Goal: Answer question/provide support: Answer question/provide support

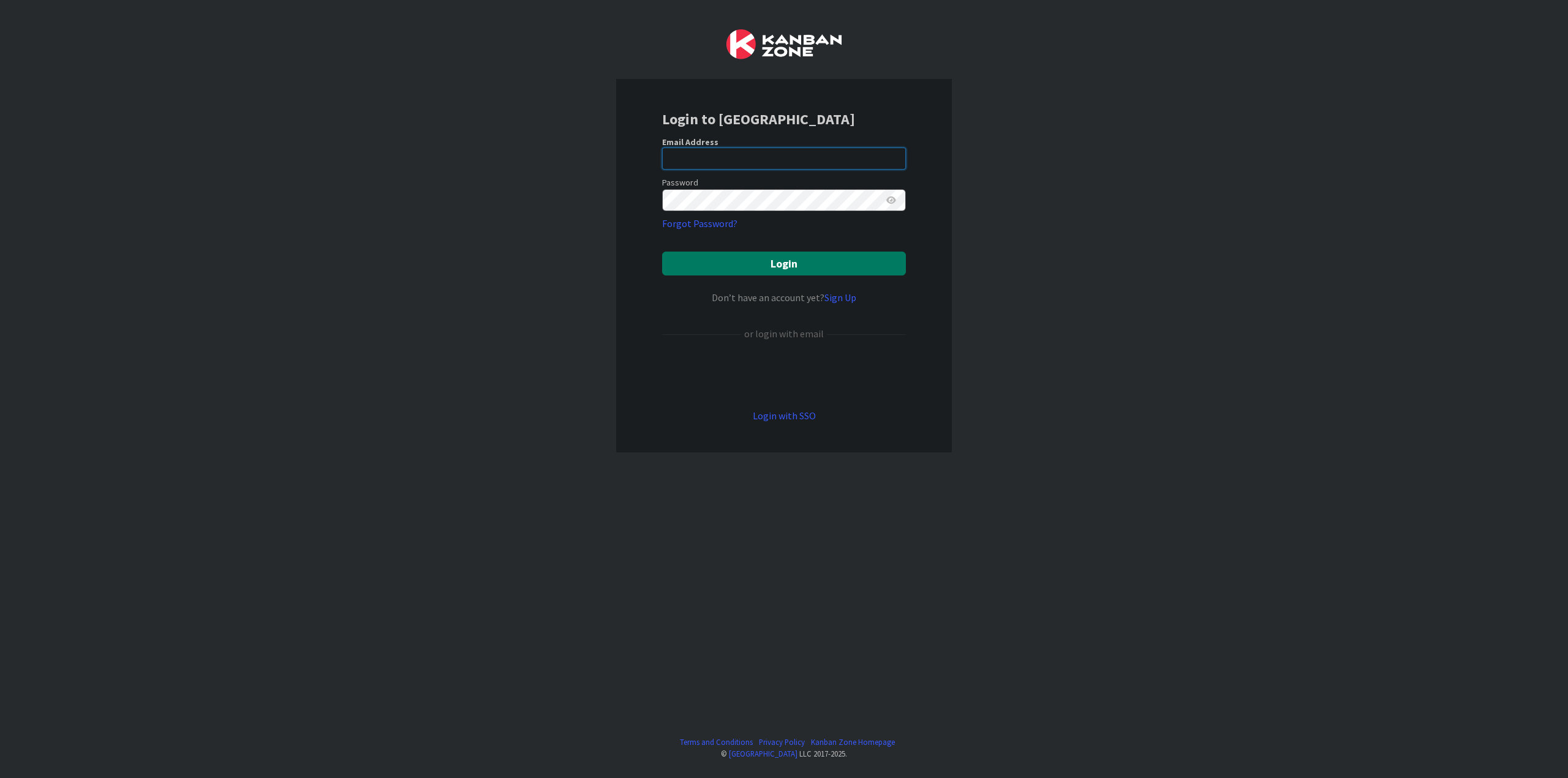
type input "[EMAIL_ADDRESS][DOMAIN_NAME]"
click at [756, 270] on button "Login" at bounding box center [784, 263] width 244 height 24
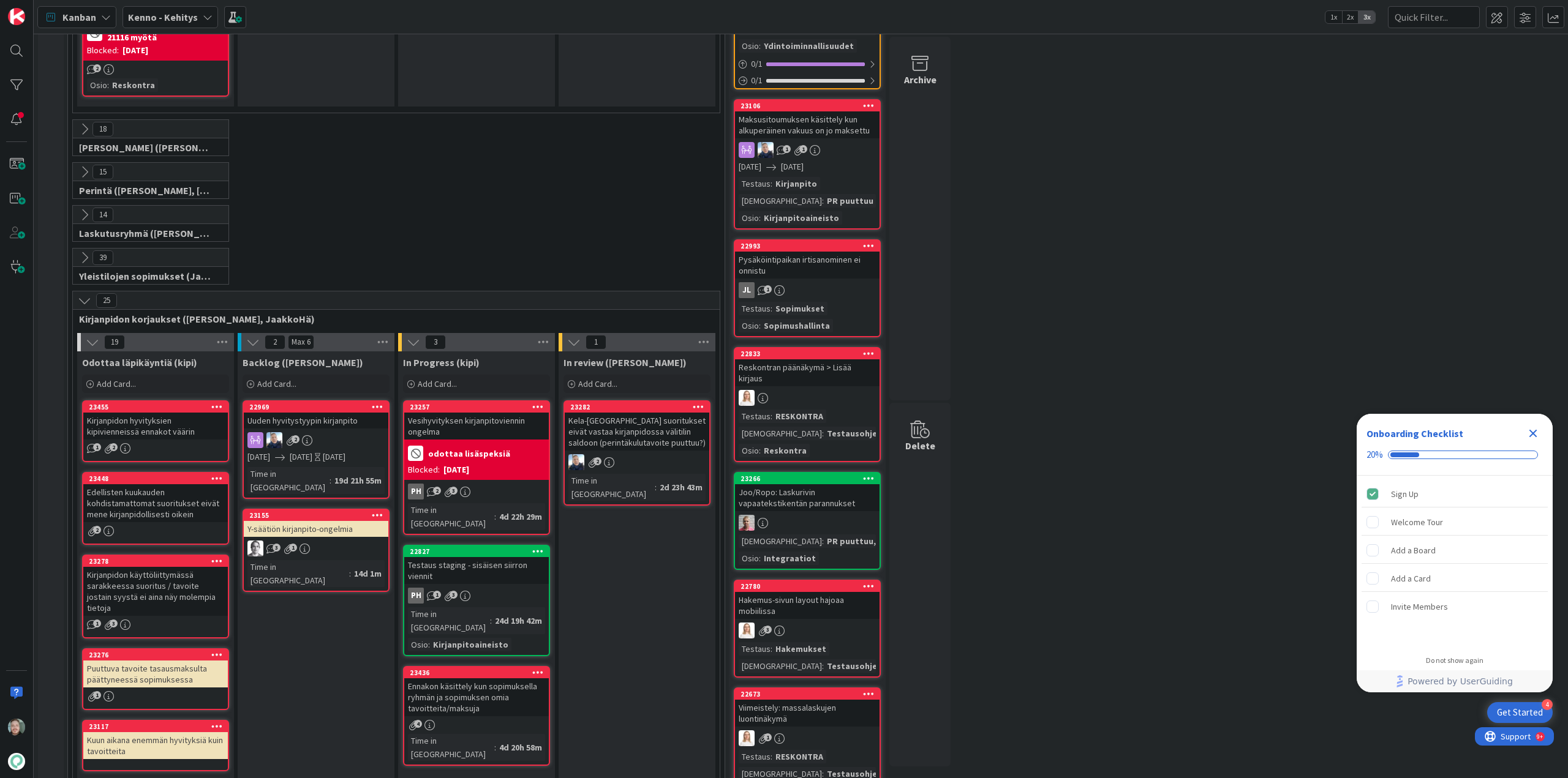
scroll to position [1470, 0]
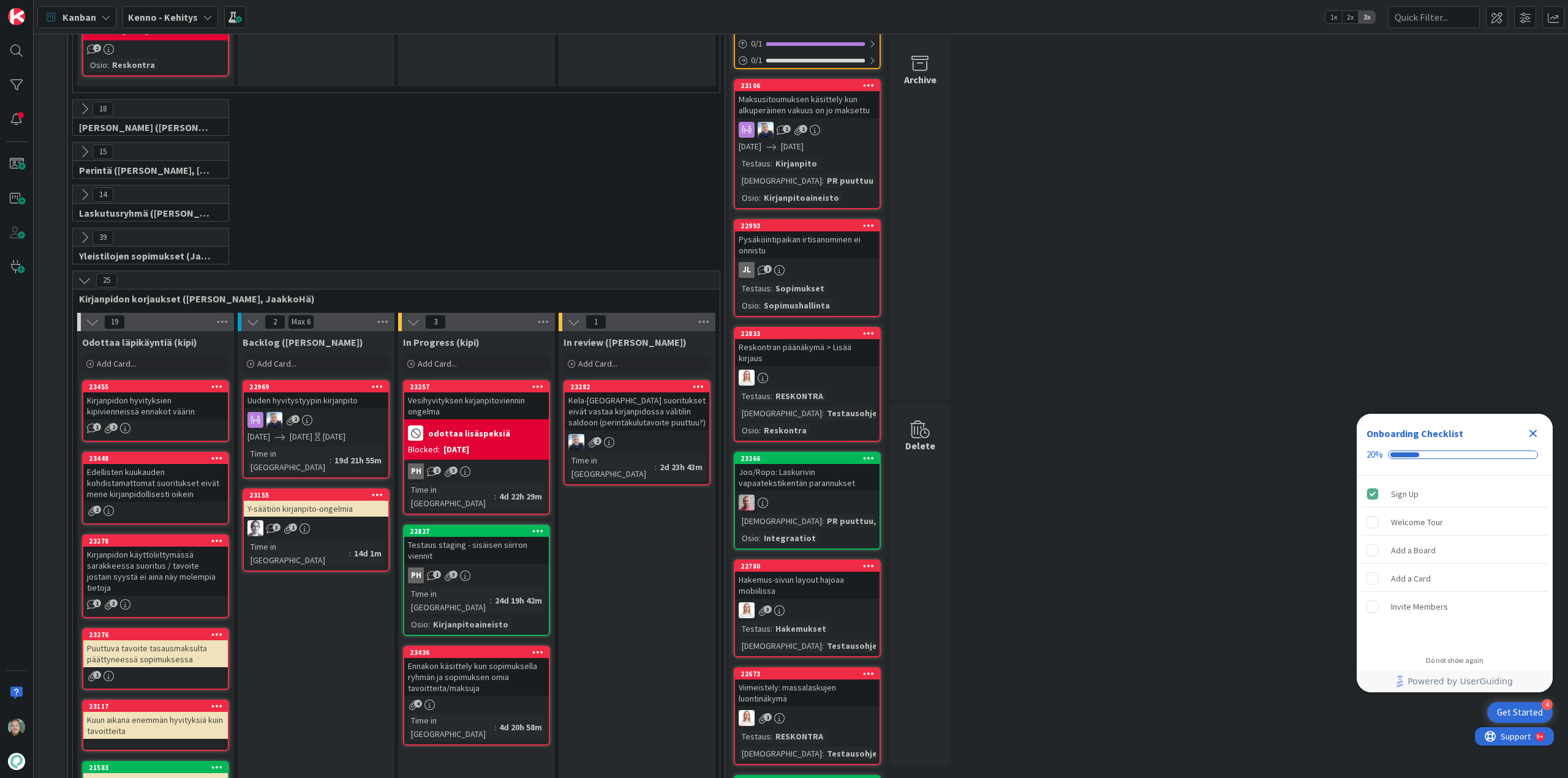
click at [92, 274] on icon at bounding box center [85, 281] width 14 height 14
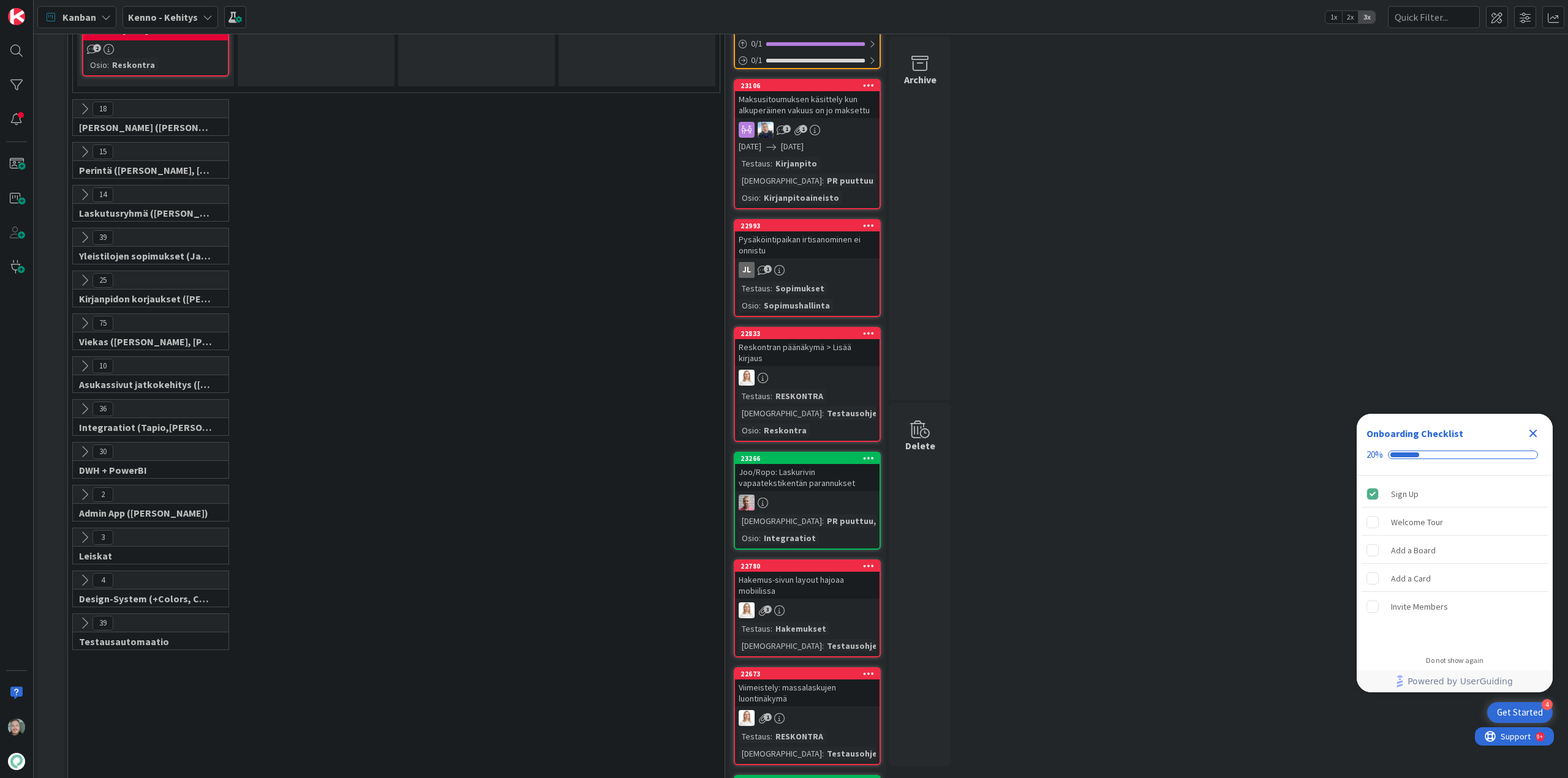
click at [83, 317] on icon at bounding box center [85, 324] width 14 height 14
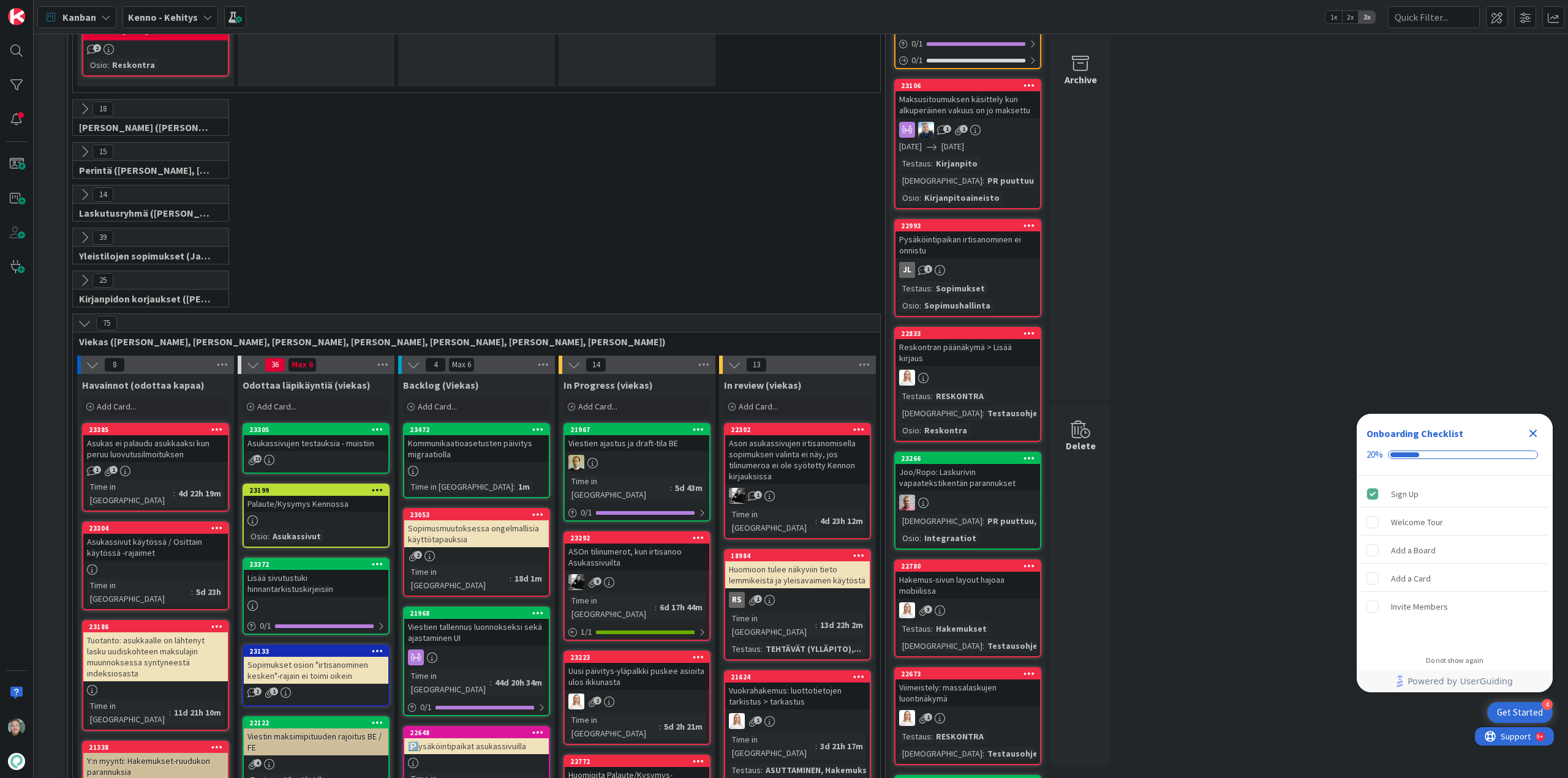
click at [86, 317] on icon at bounding box center [85, 324] width 14 height 14
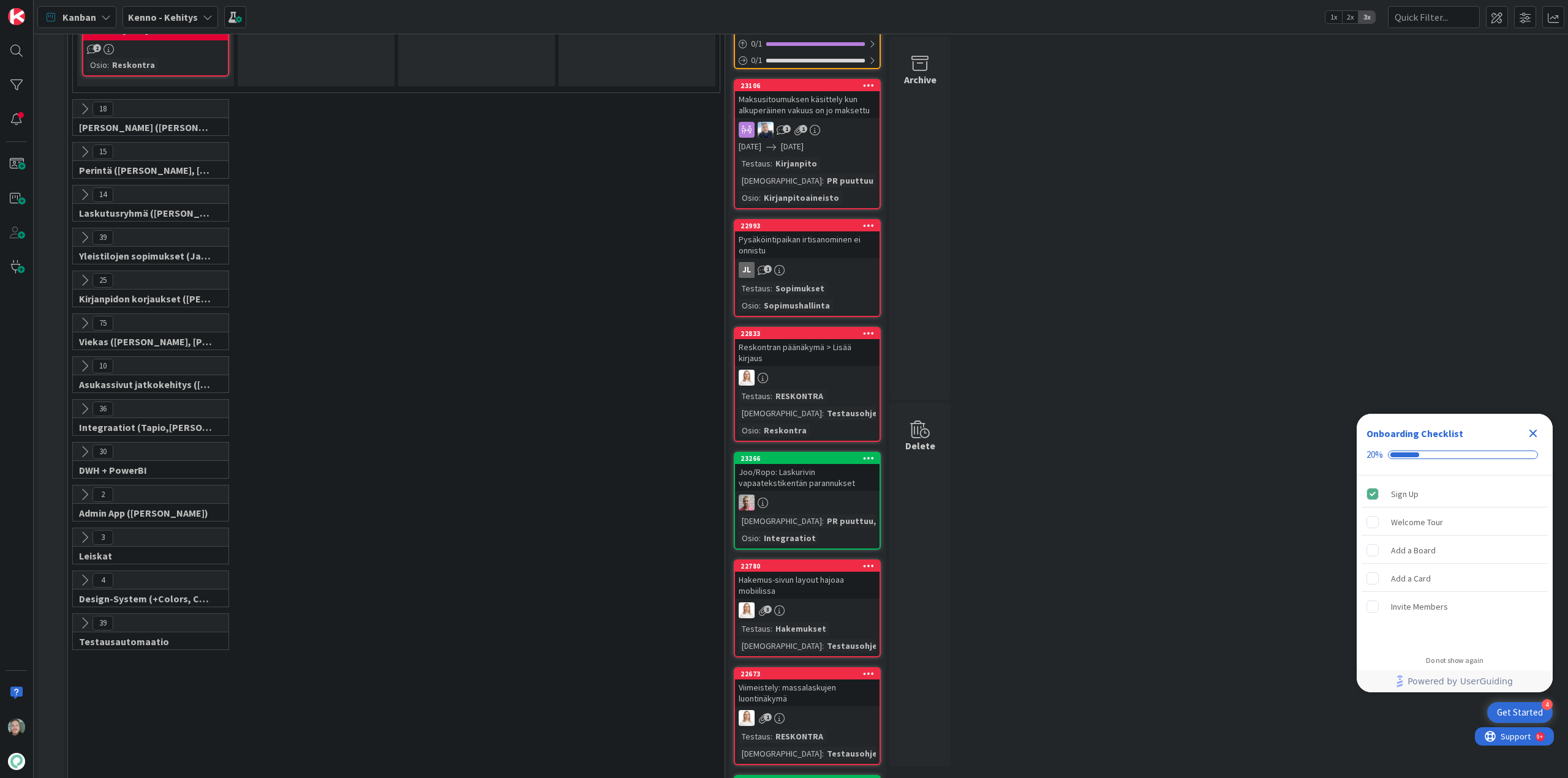
click at [89, 359] on icon at bounding box center [85, 366] width 14 height 14
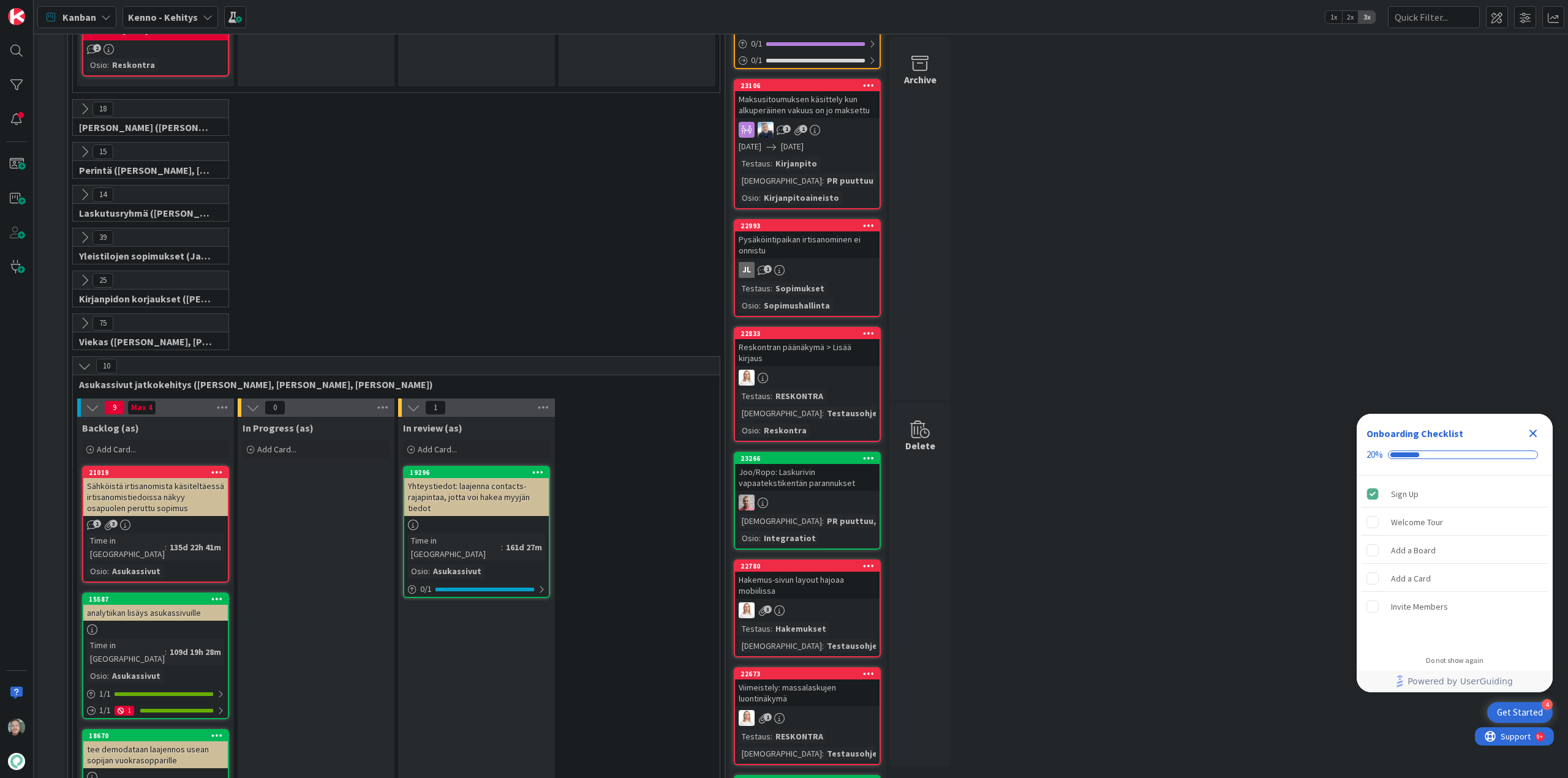
click at [80, 359] on icon at bounding box center [85, 366] width 14 height 14
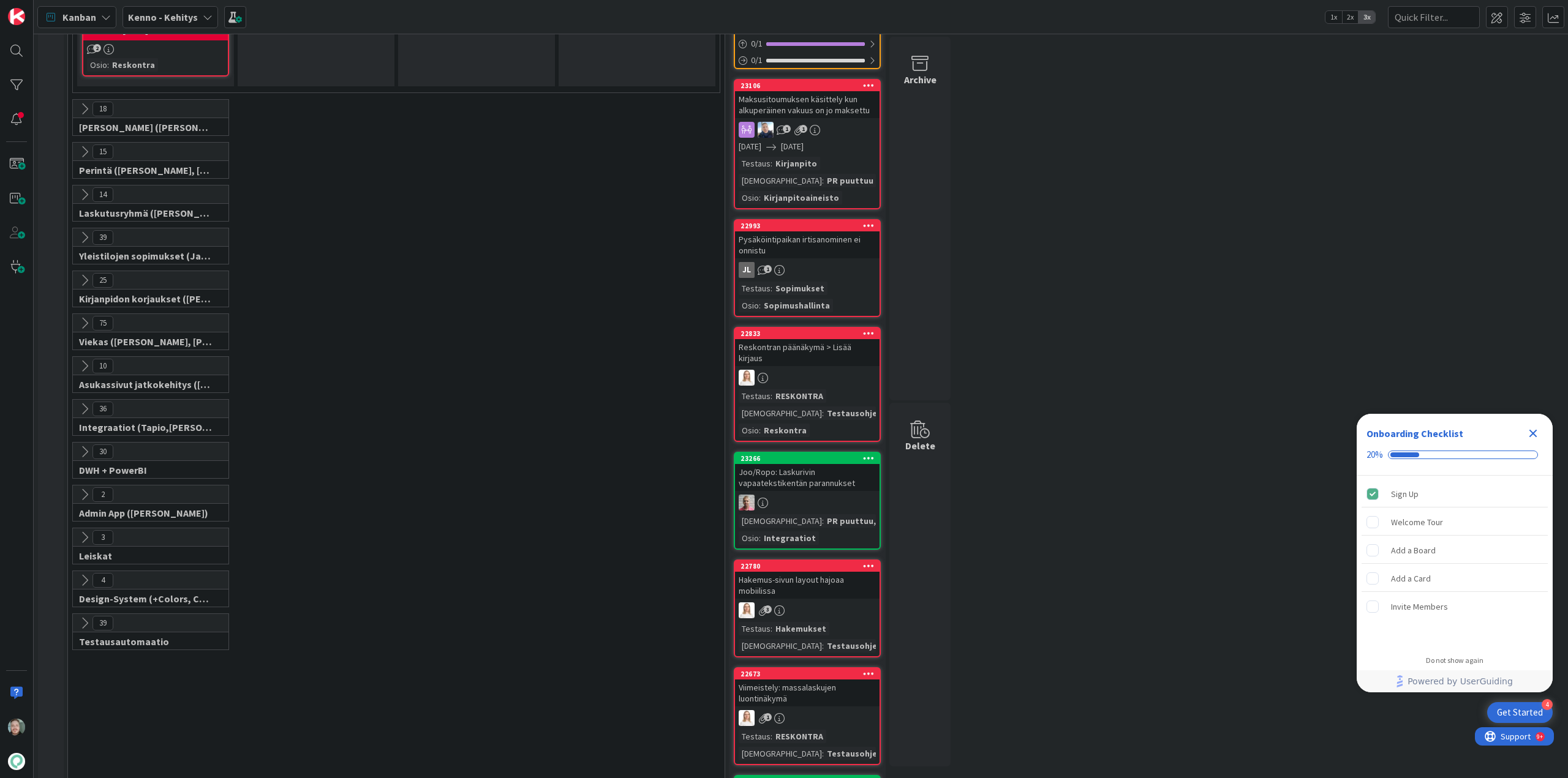
click at [81, 402] on icon at bounding box center [85, 409] width 14 height 14
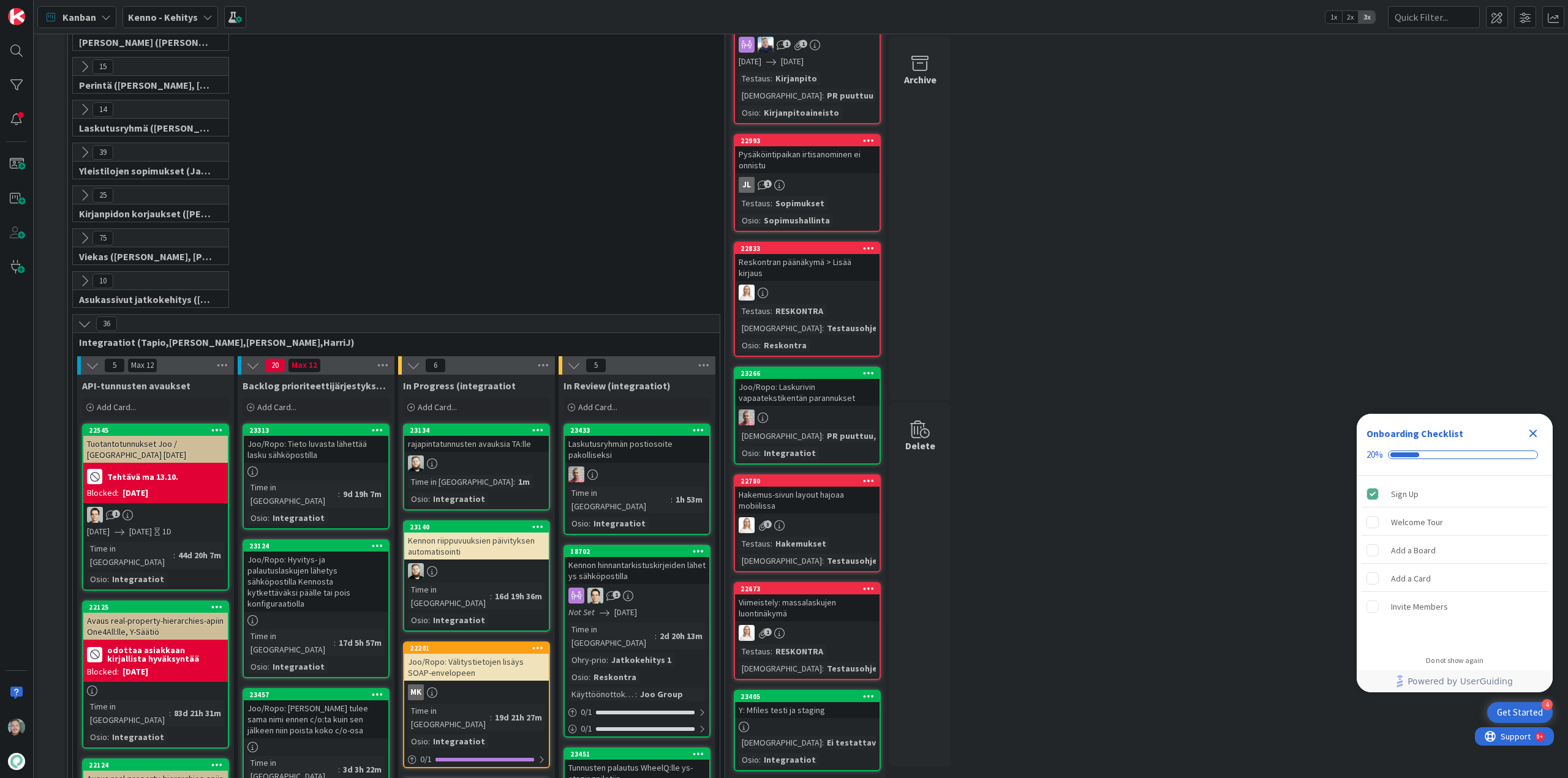
scroll to position [1531, 0]
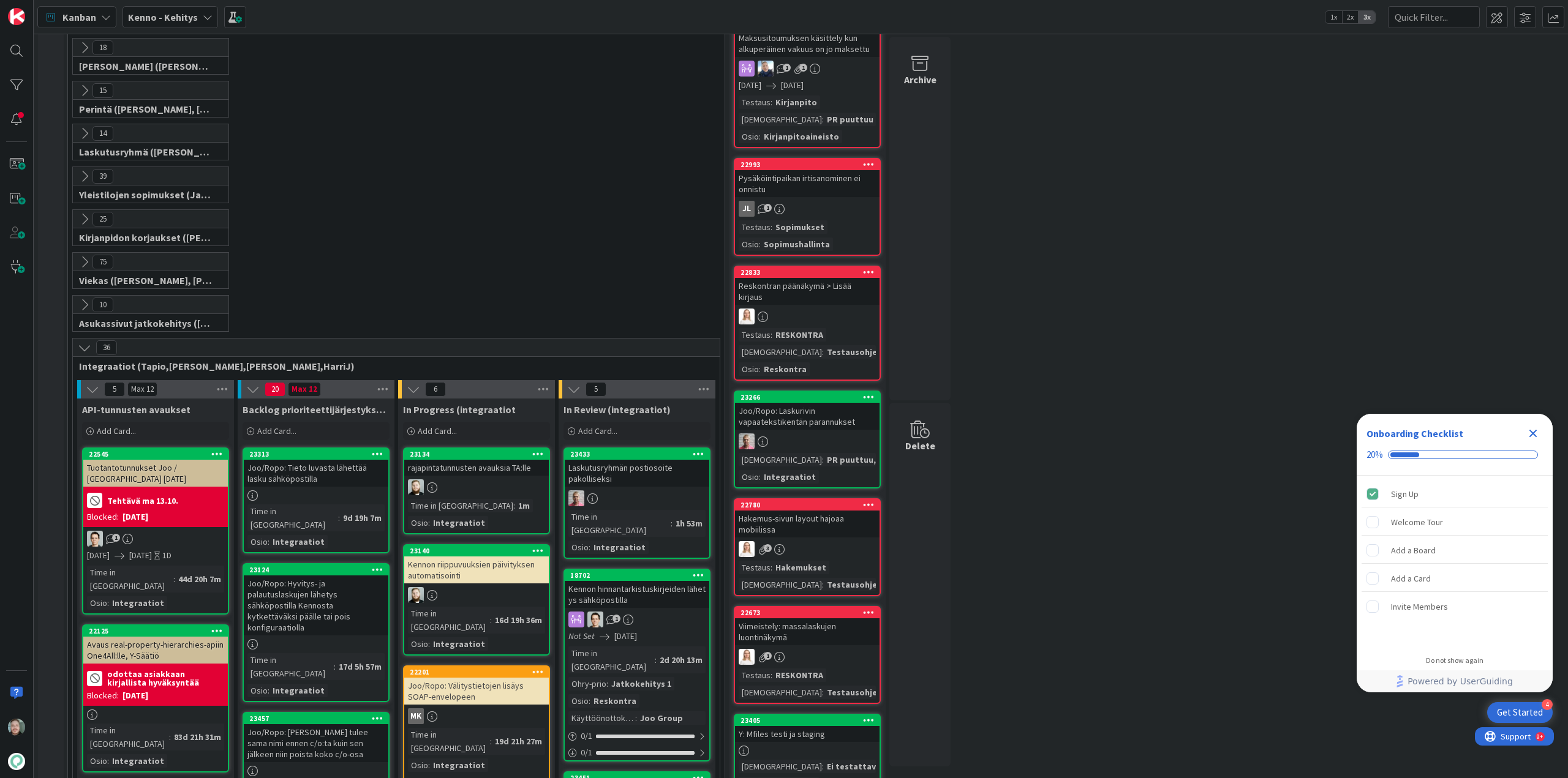
click at [83, 341] on icon at bounding box center [85, 348] width 14 height 14
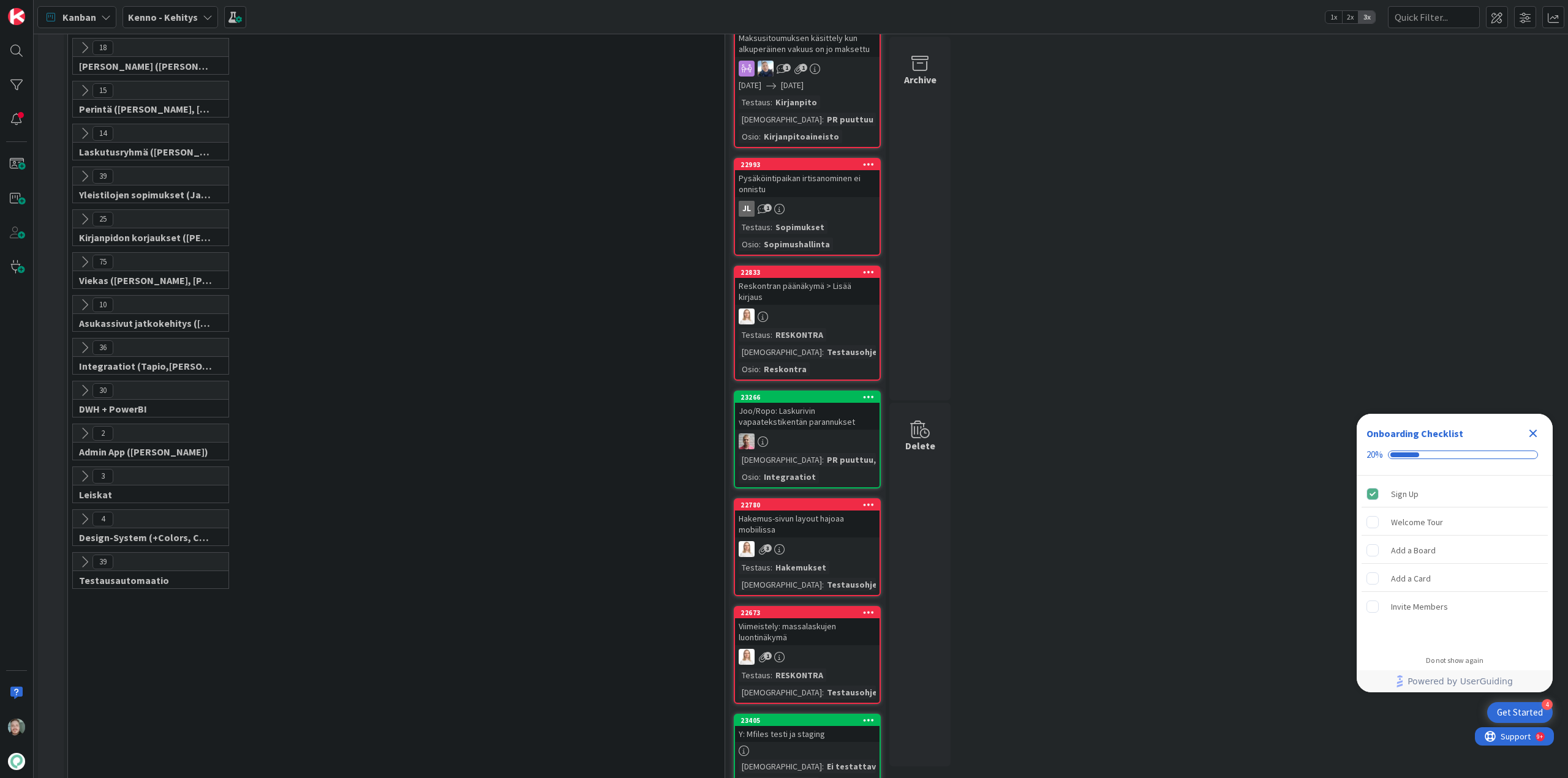
click at [83, 427] on icon at bounding box center [85, 433] width 14 height 14
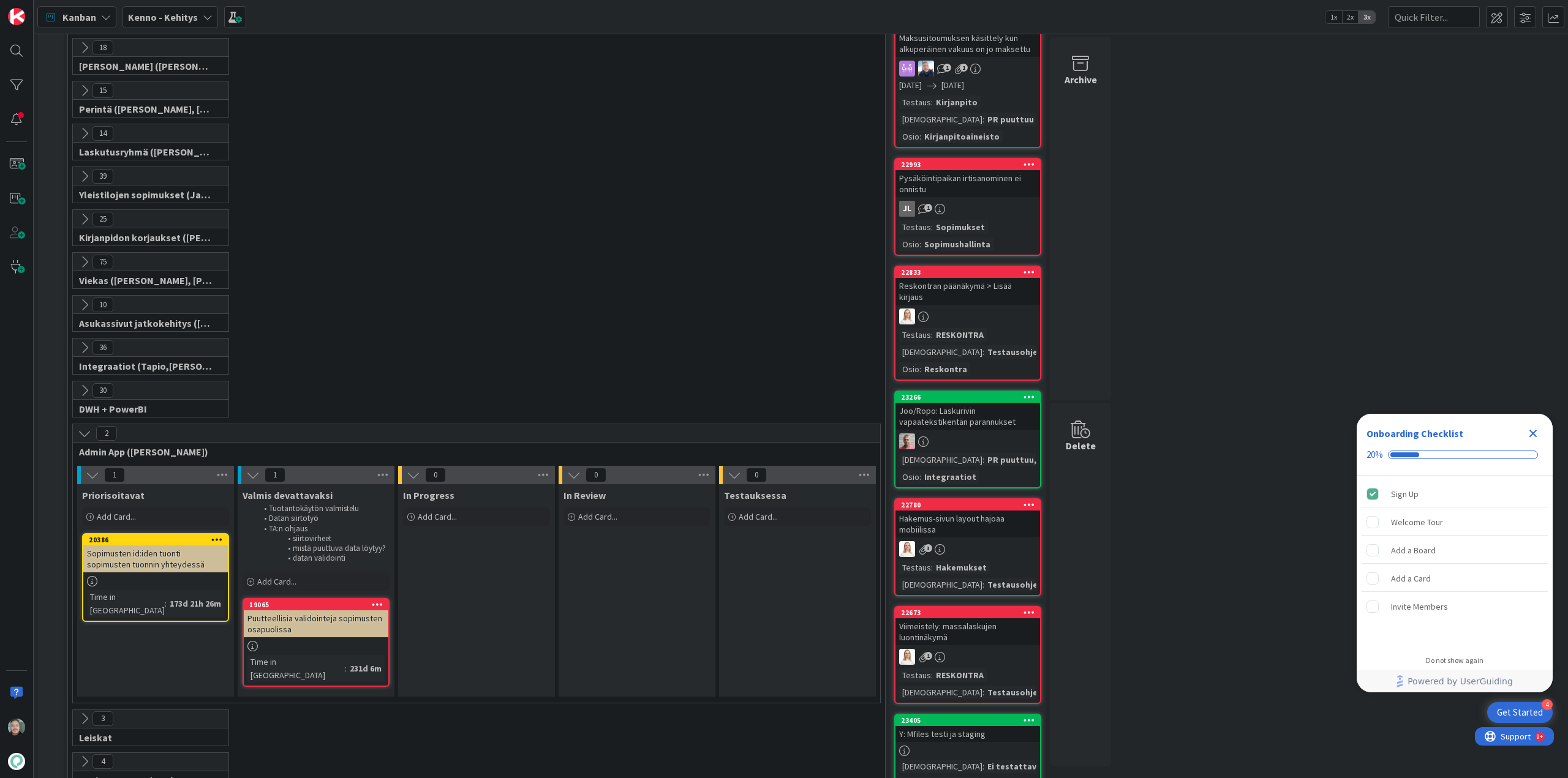
click at [83, 427] on icon at bounding box center [85, 433] width 14 height 14
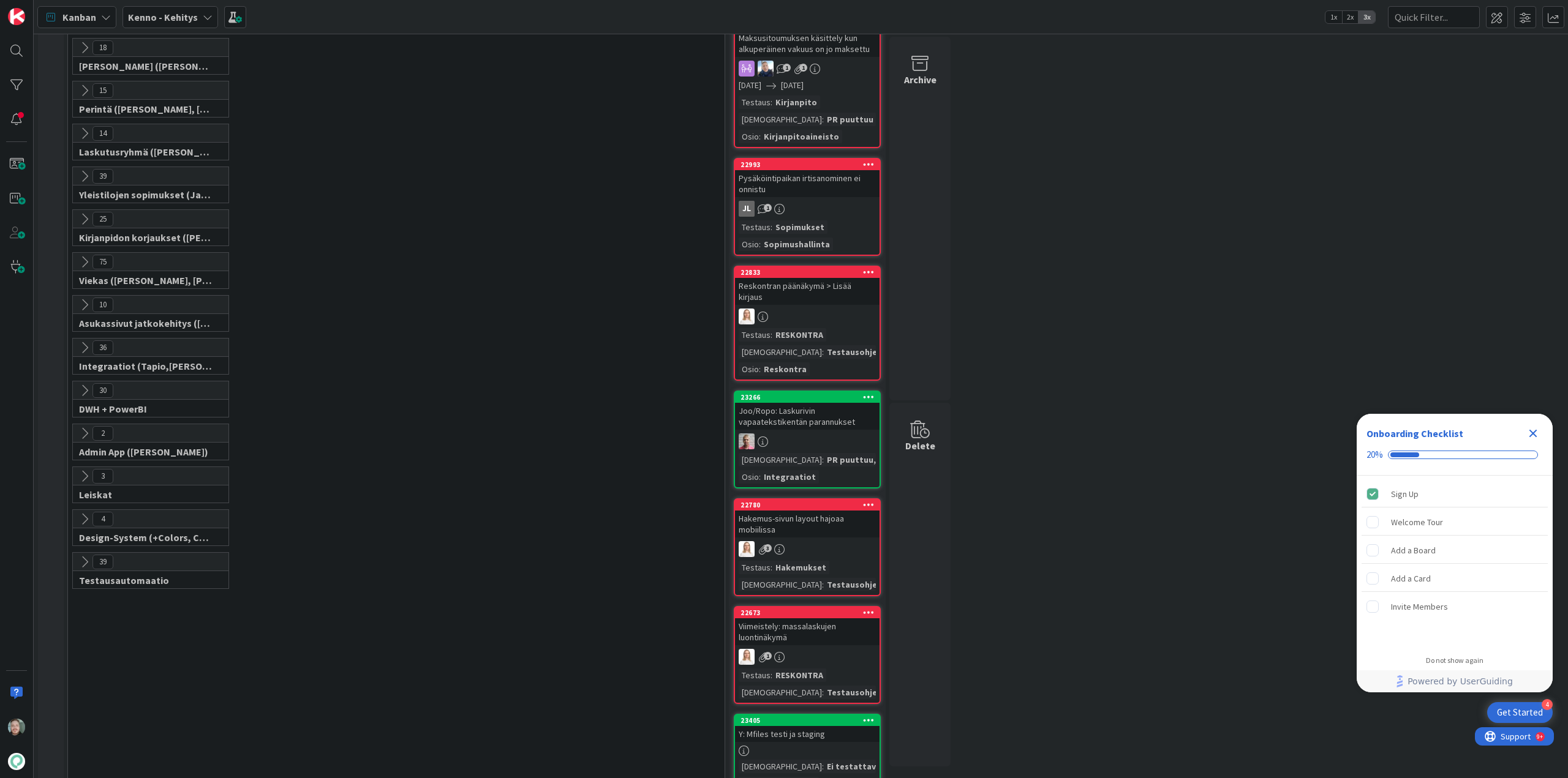
click at [88, 384] on icon at bounding box center [85, 391] width 14 height 14
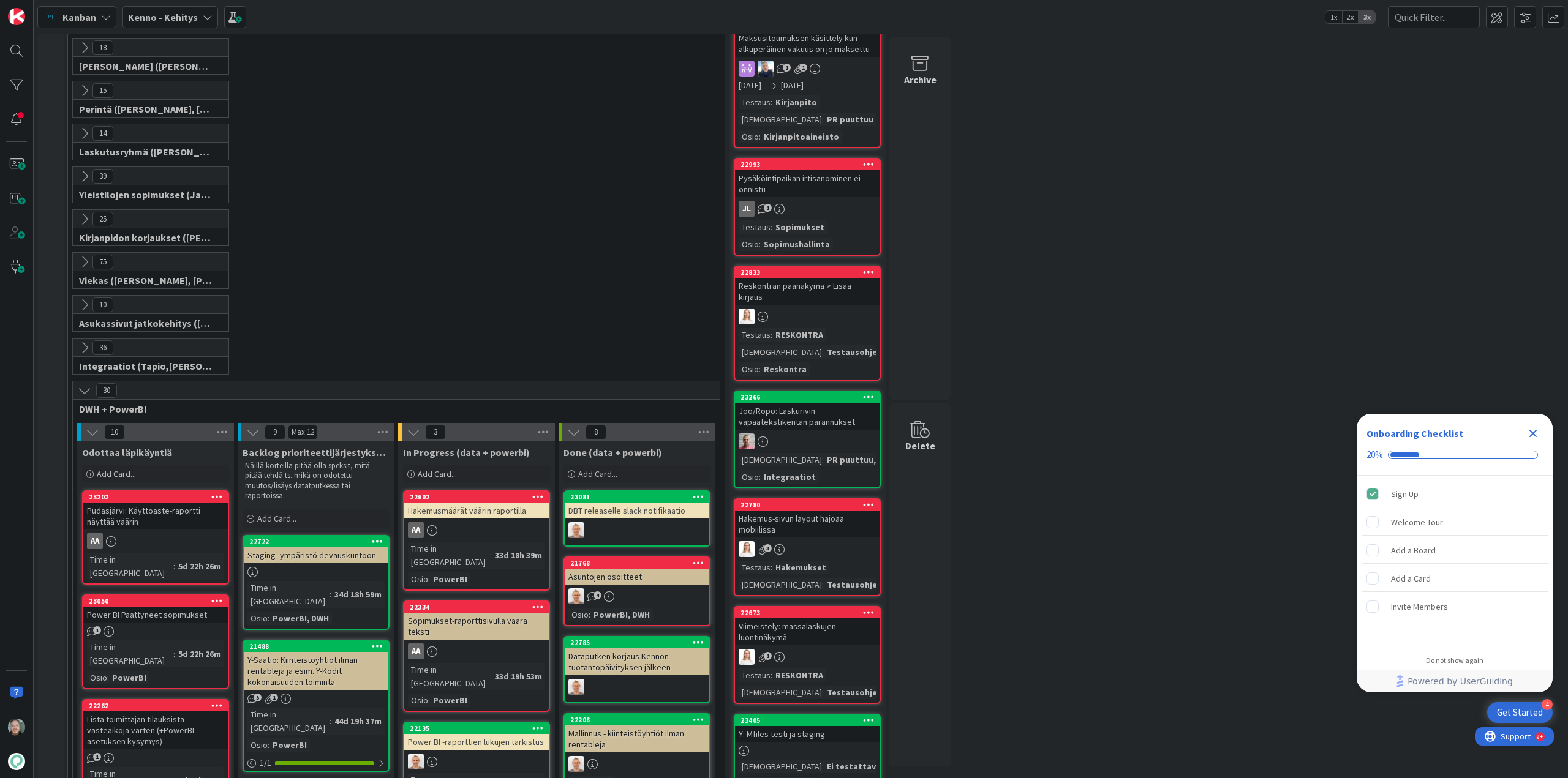
click at [88, 384] on icon at bounding box center [85, 391] width 14 height 14
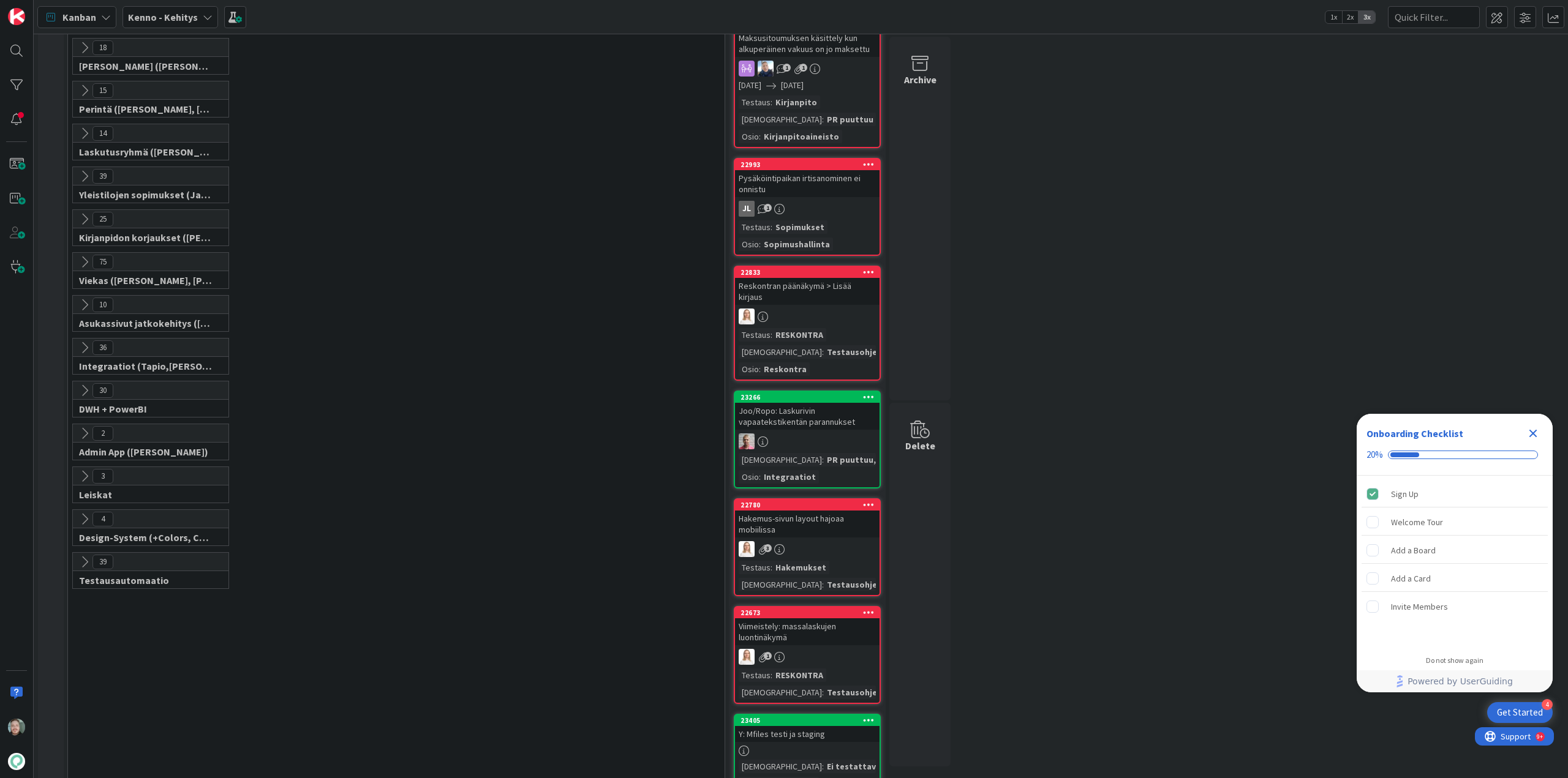
click at [83, 469] on button at bounding box center [85, 477] width 16 height 16
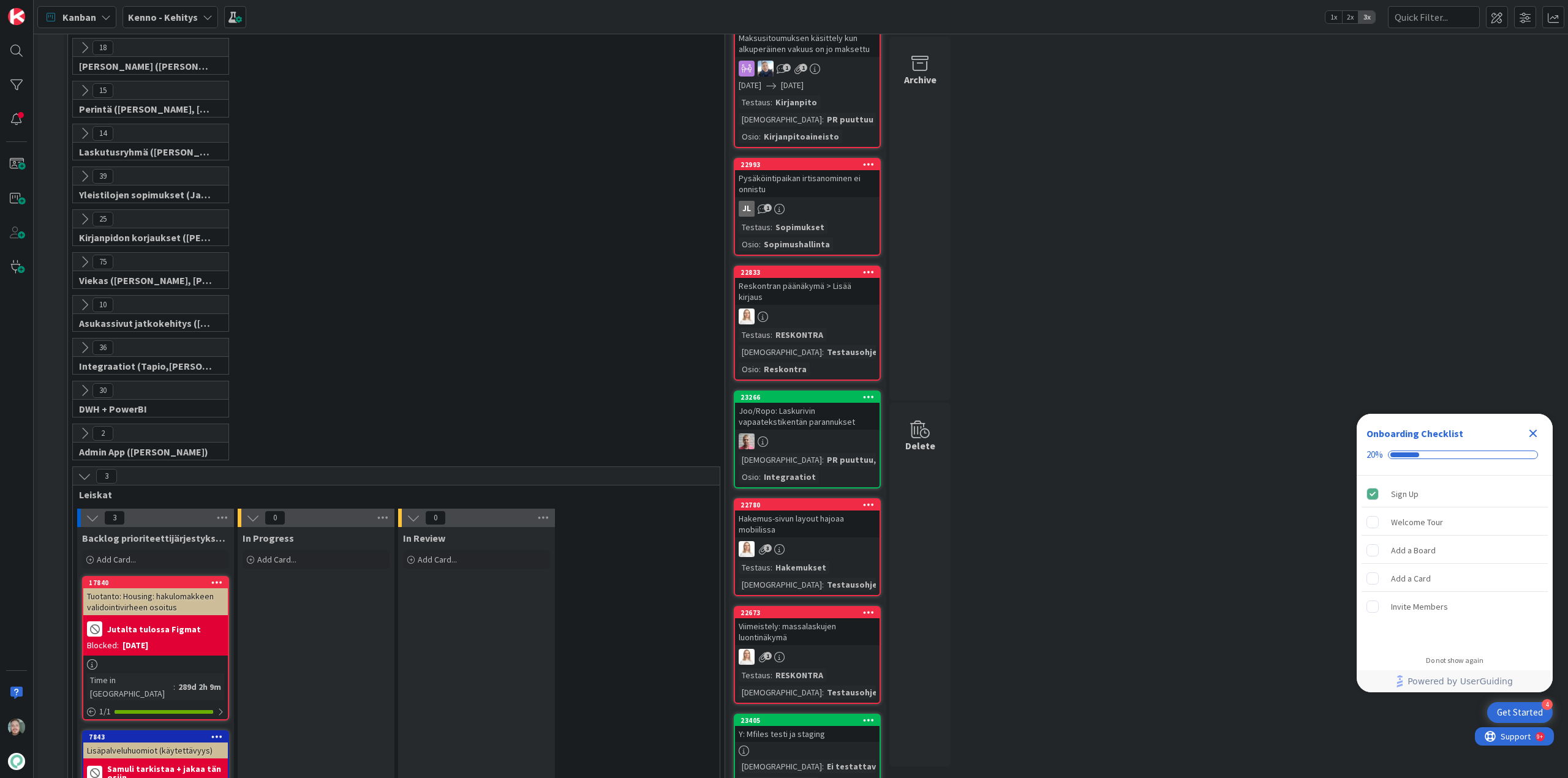
click at [83, 469] on button at bounding box center [85, 477] width 16 height 16
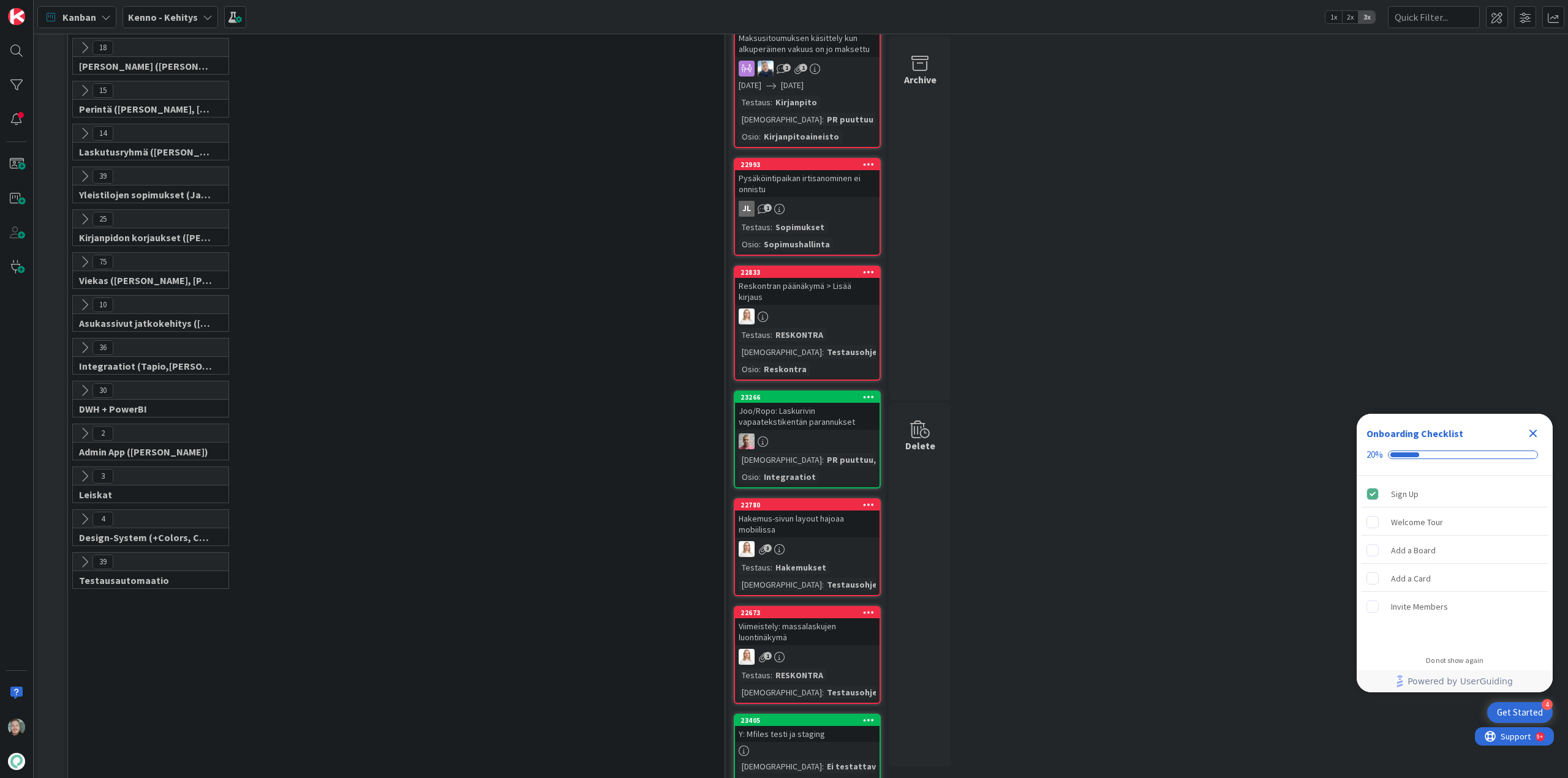
click at [83, 513] on icon at bounding box center [85, 520] width 14 height 14
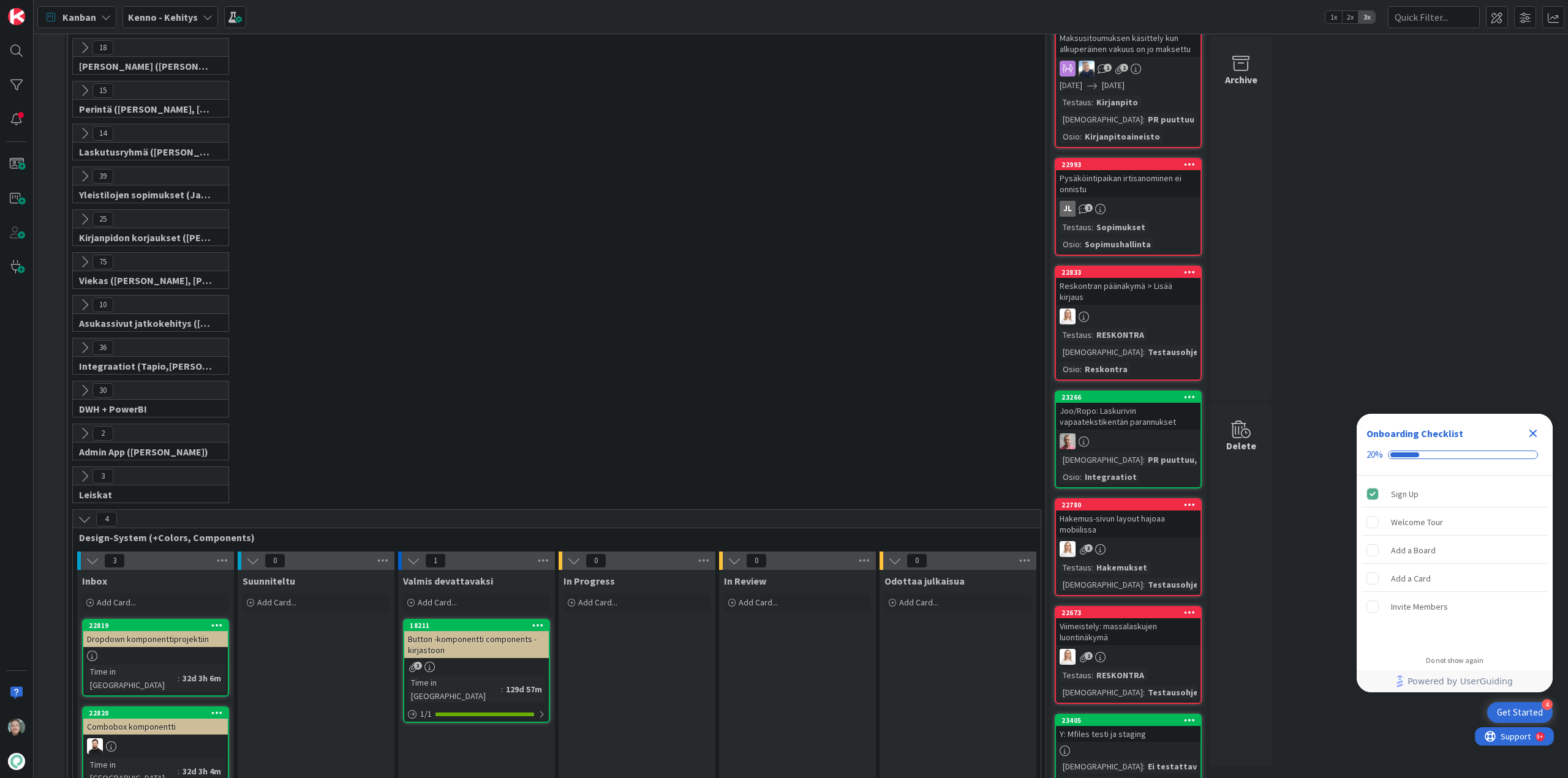
click at [82, 513] on icon at bounding box center [85, 520] width 14 height 14
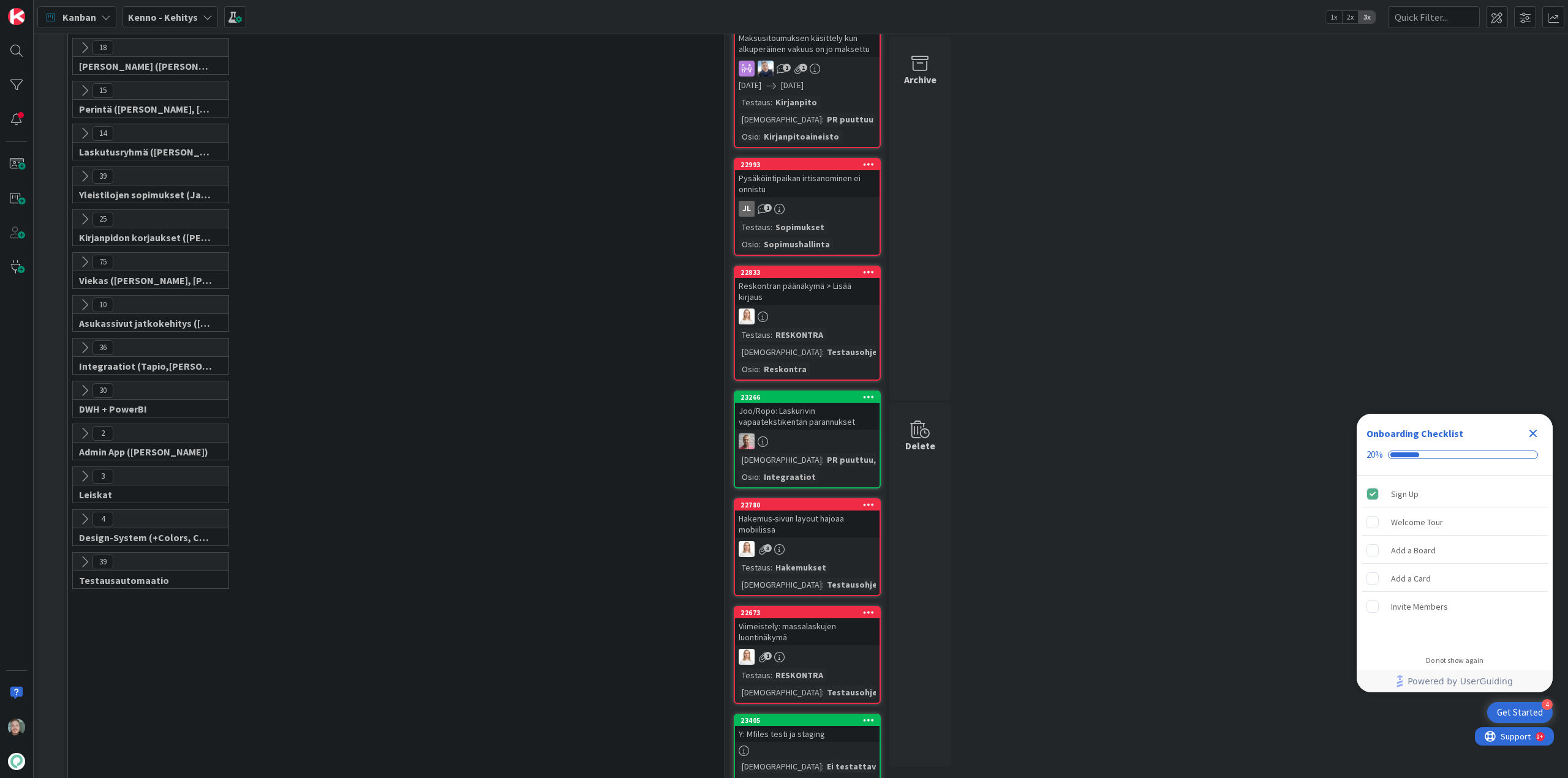
click at [86, 555] on icon at bounding box center [85, 562] width 14 height 14
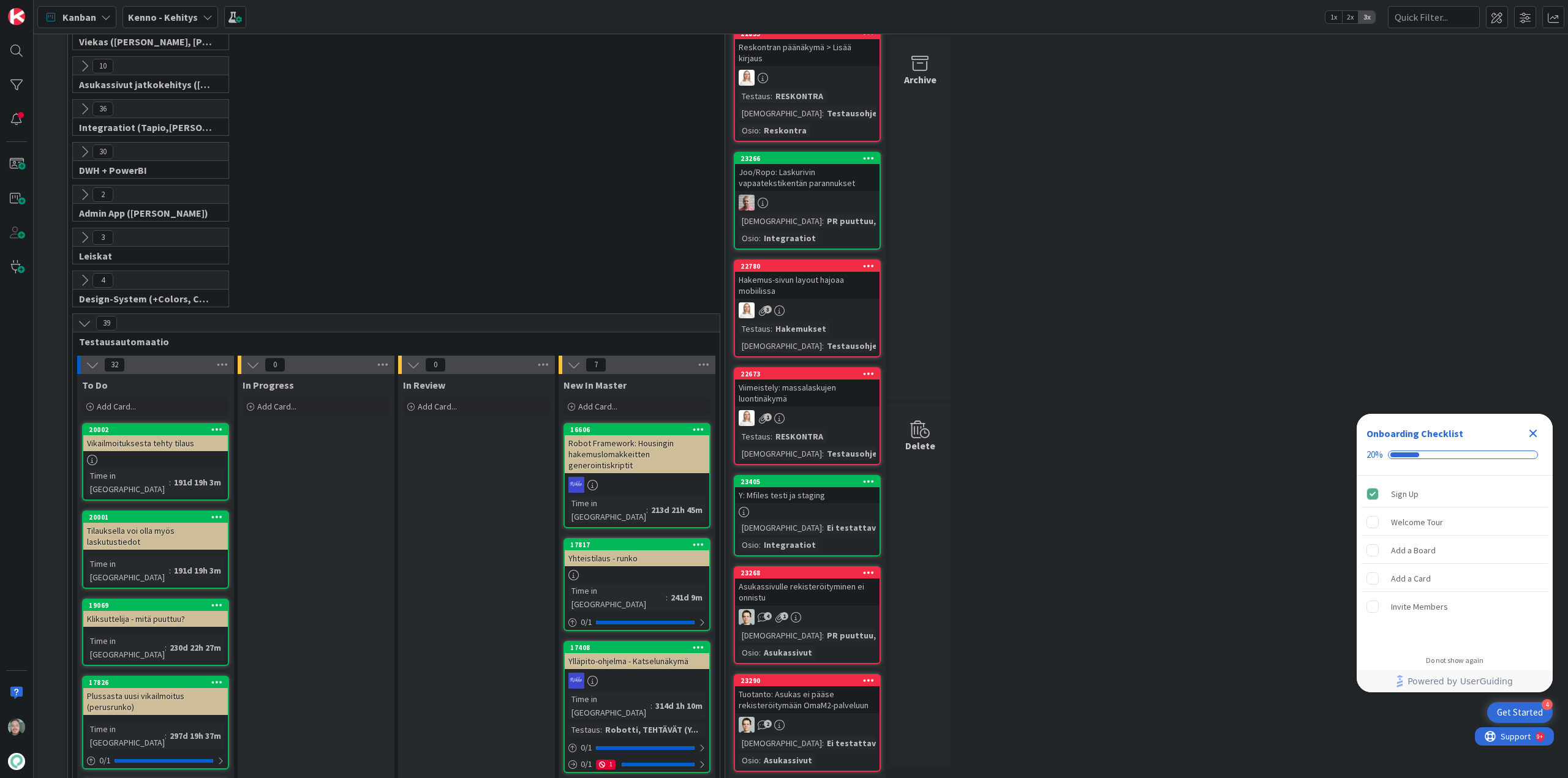
scroll to position [1837, 0]
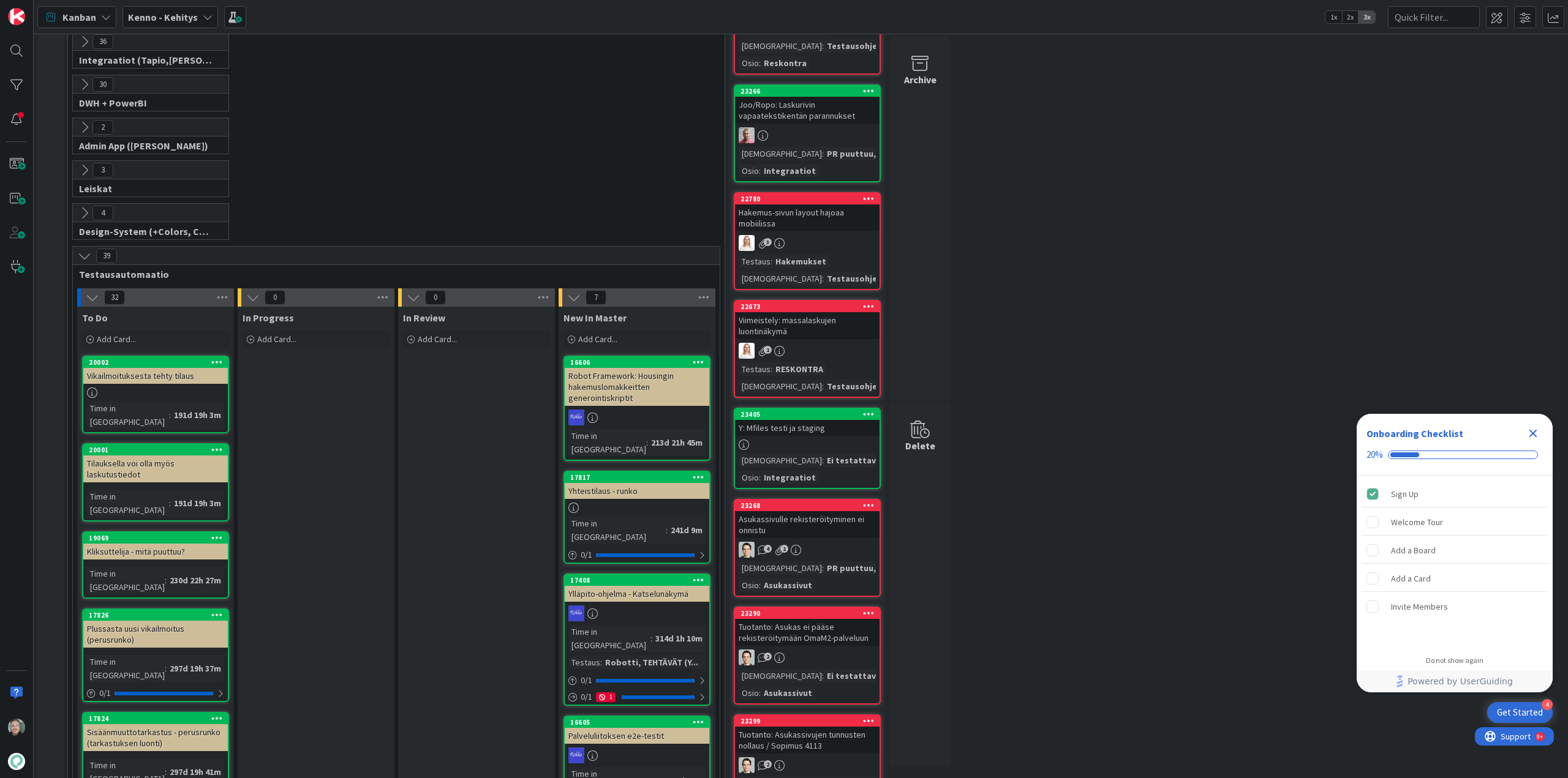
click at [87, 250] on icon at bounding box center [85, 256] width 14 height 14
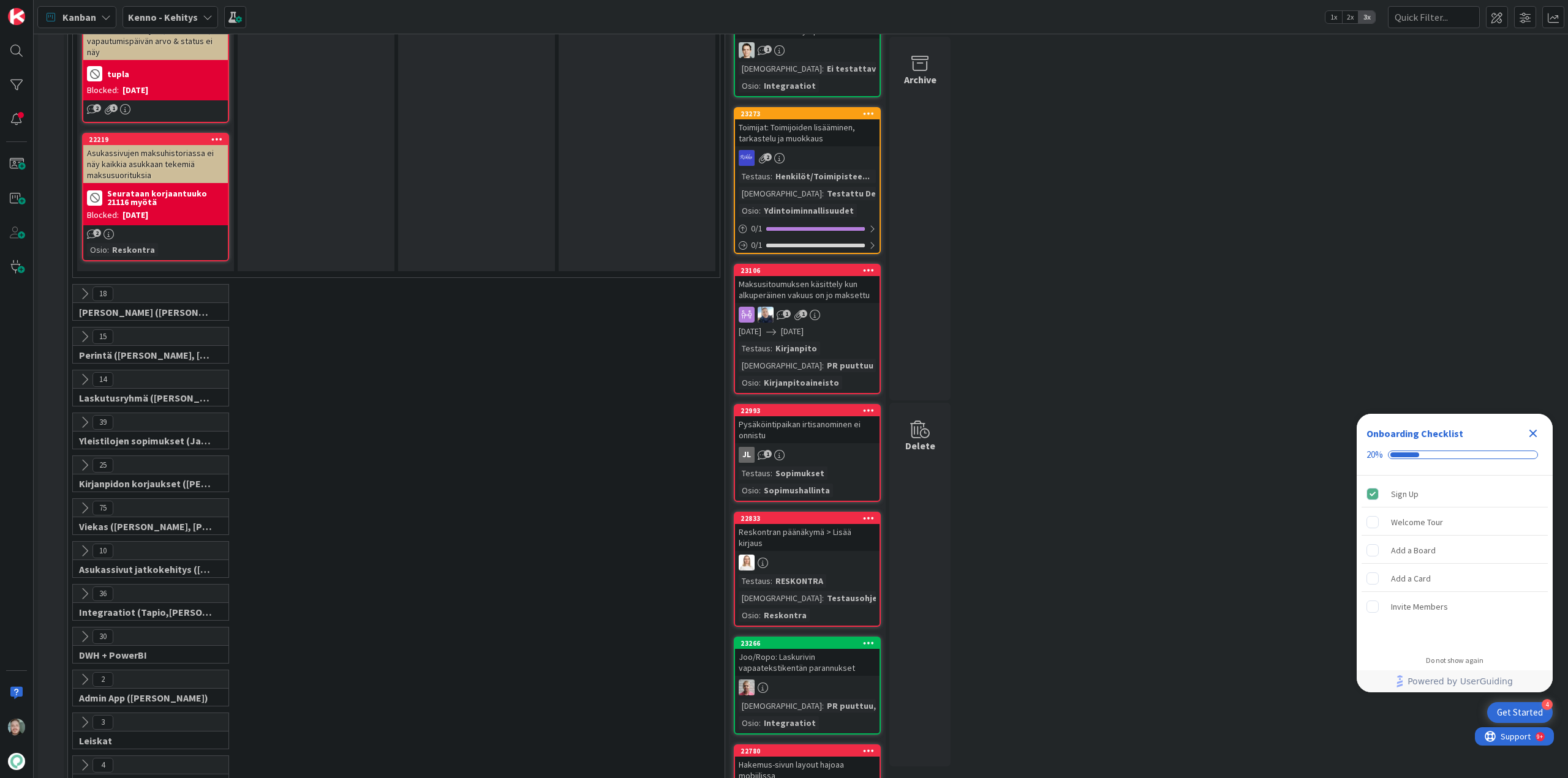
scroll to position [1286, 0]
click at [79, 286] on icon at bounding box center [85, 293] width 14 height 14
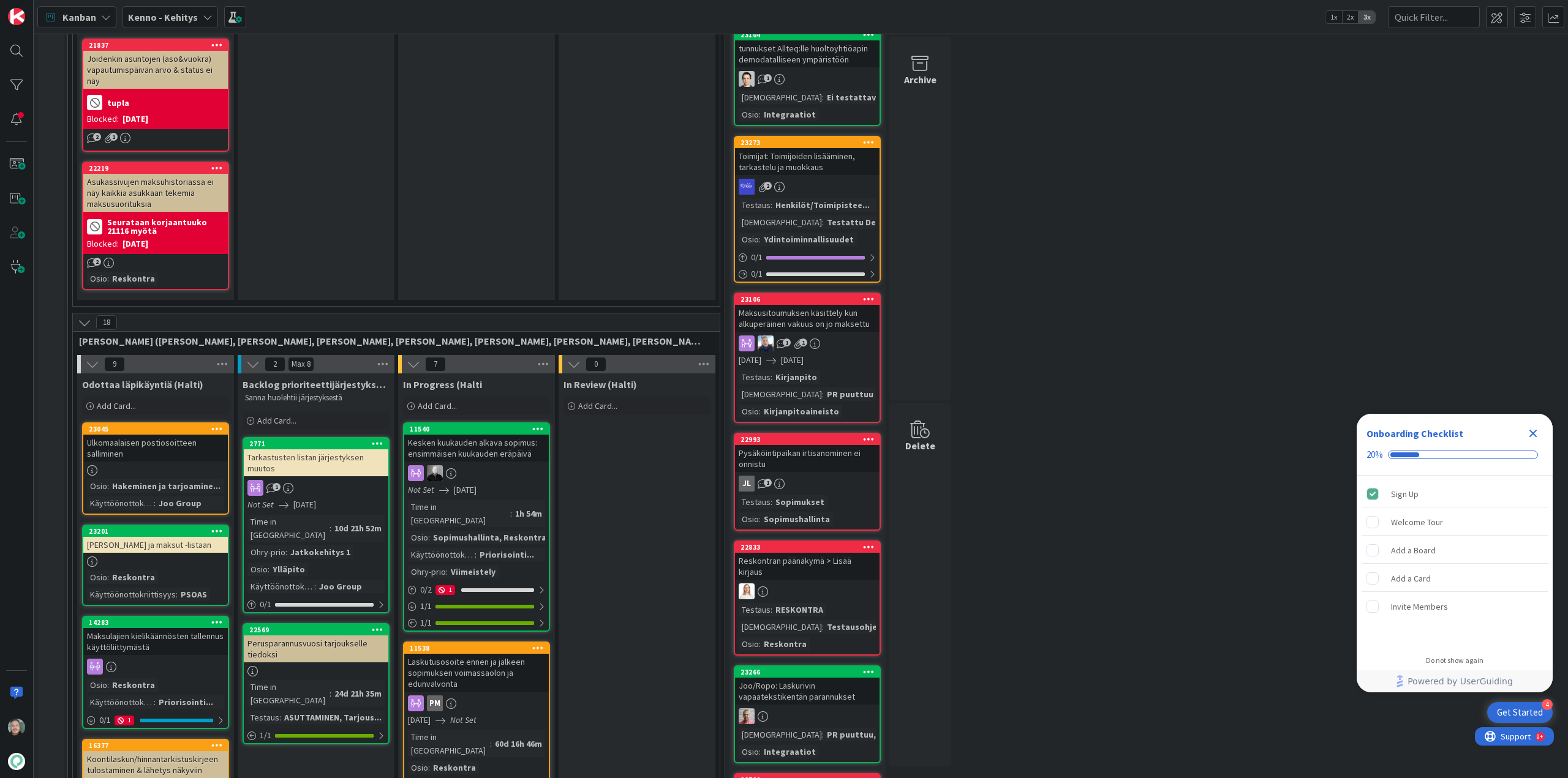
scroll to position [1102, 0]
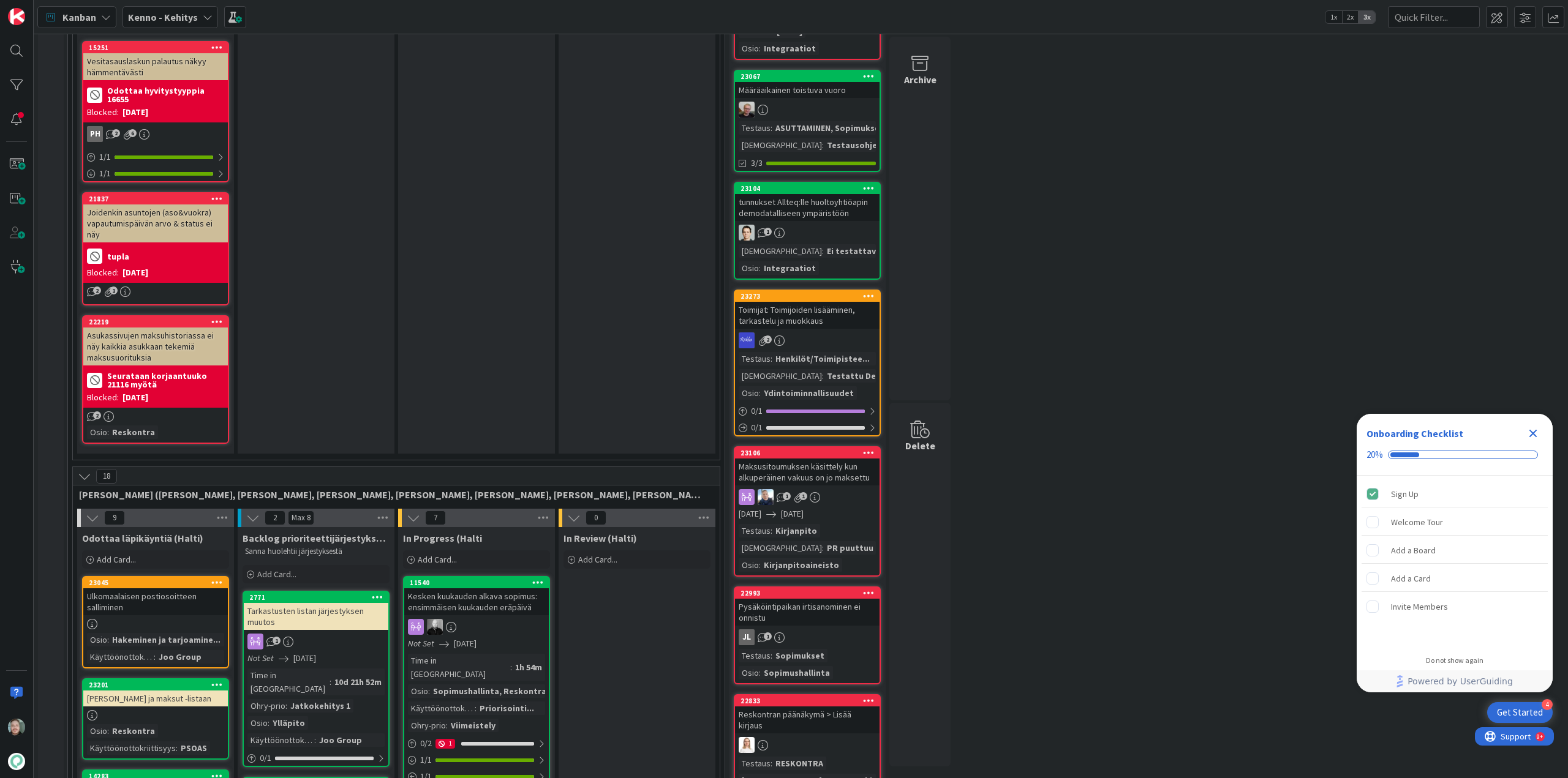
click at [90, 470] on icon at bounding box center [85, 477] width 14 height 14
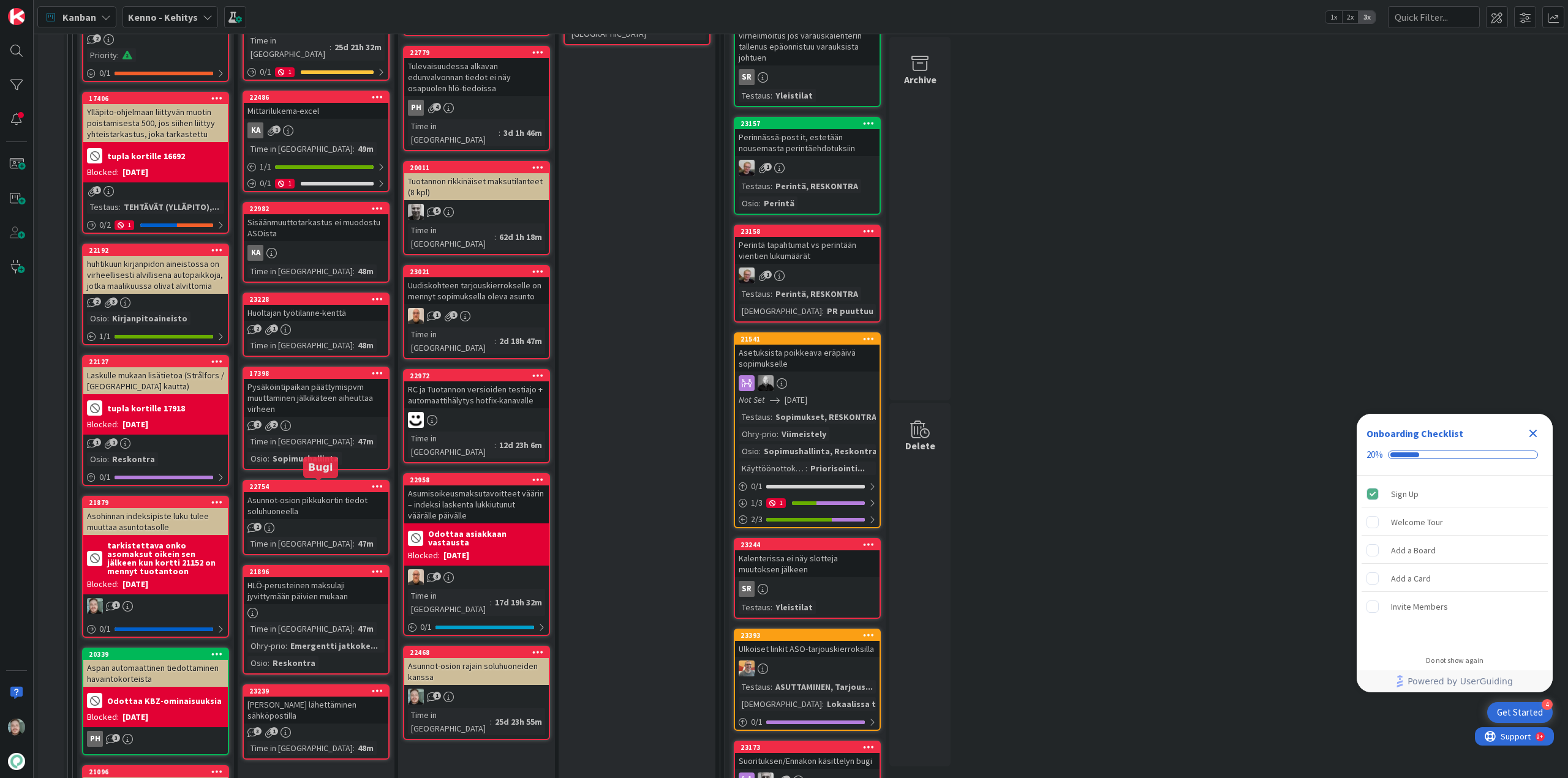
scroll to position [245, 0]
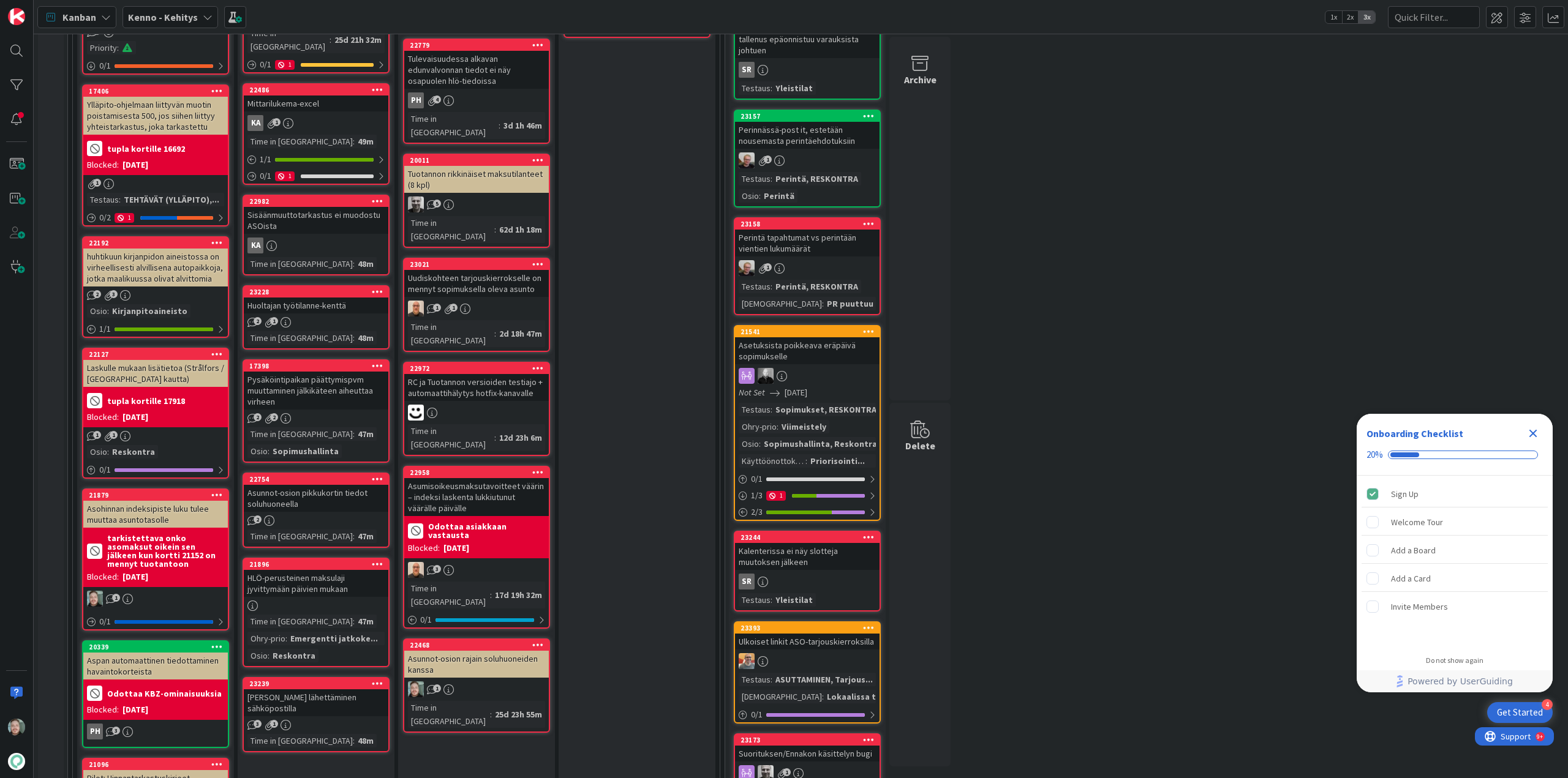
click at [326, 371] on div "Pysäköintipaikan päättymispvm muuttaminen jälkikäteen aiheuttaa virheen" at bounding box center [315, 390] width 144 height 38
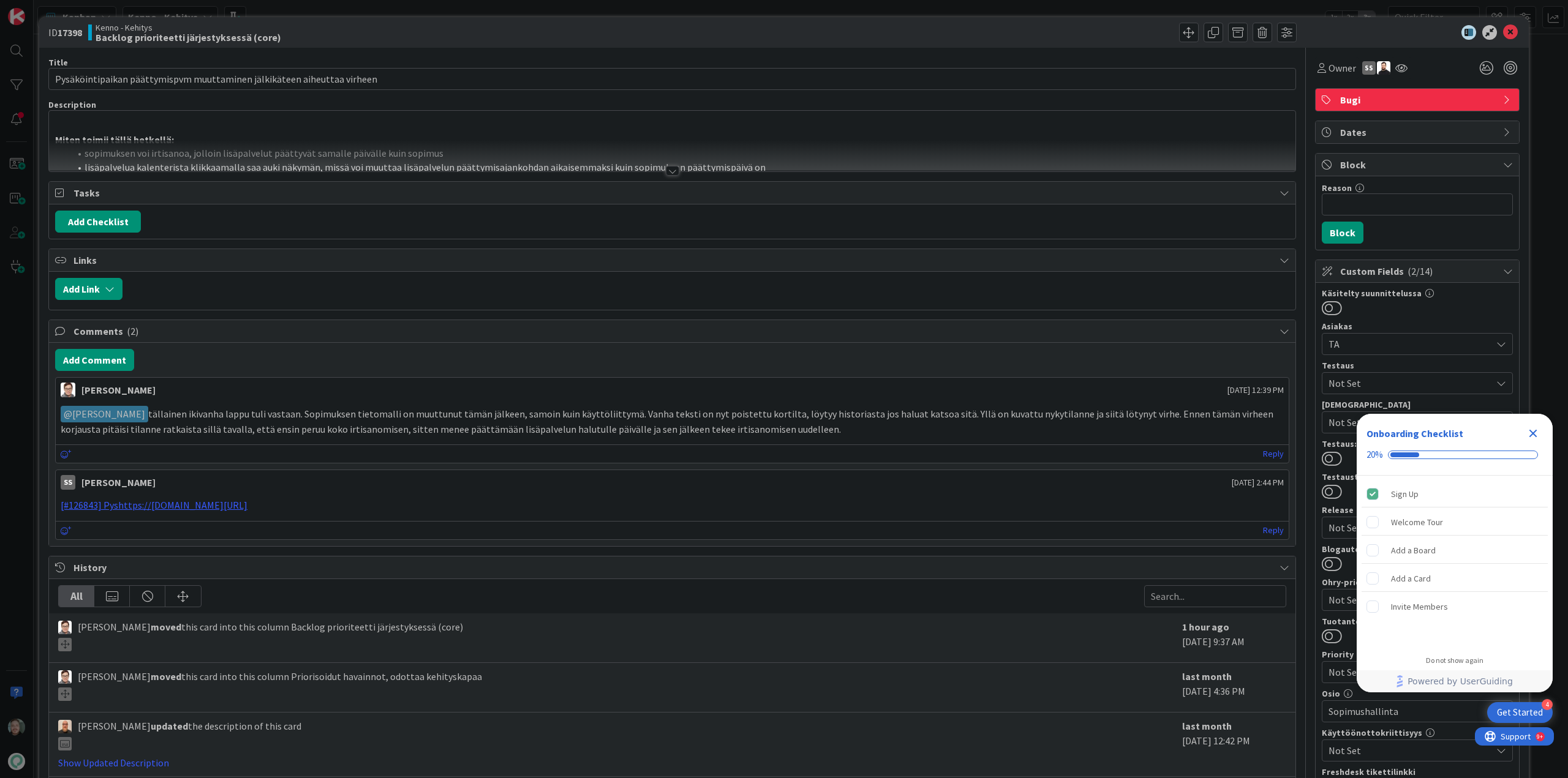
click at [667, 168] on div at bounding box center [673, 170] width 14 height 9
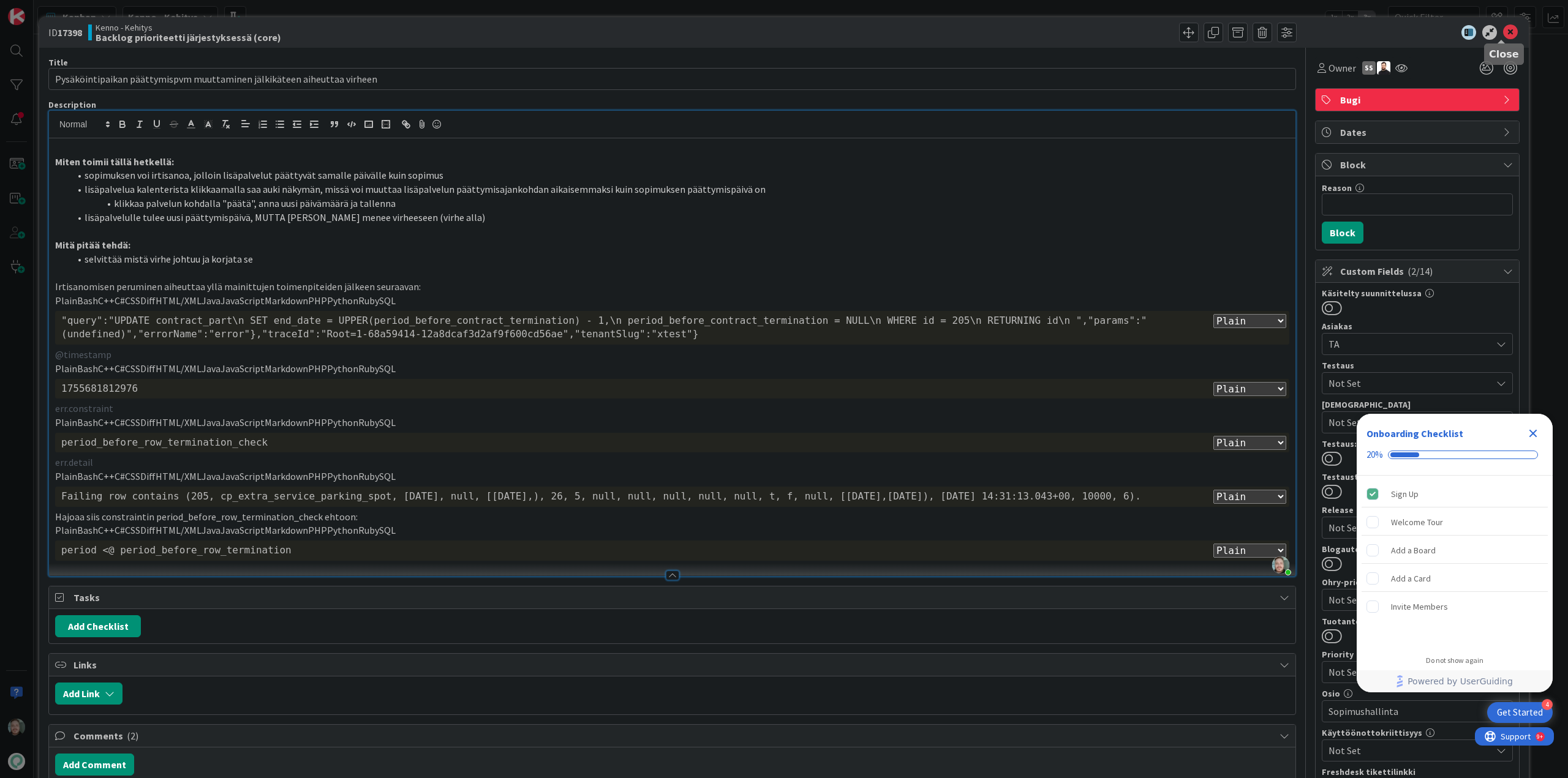
click at [1505, 35] on icon at bounding box center [1510, 32] width 15 height 15
